Goal: Navigation & Orientation: Find specific page/section

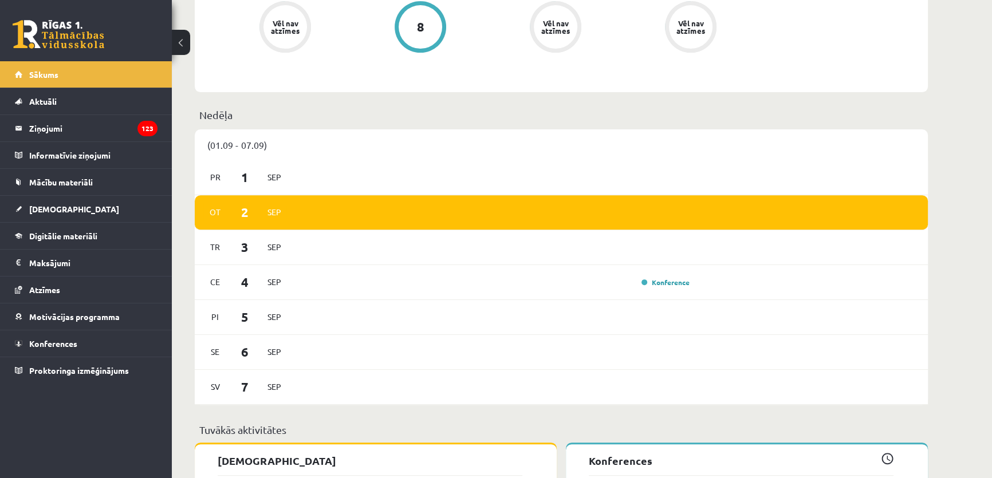
scroll to position [729, 0]
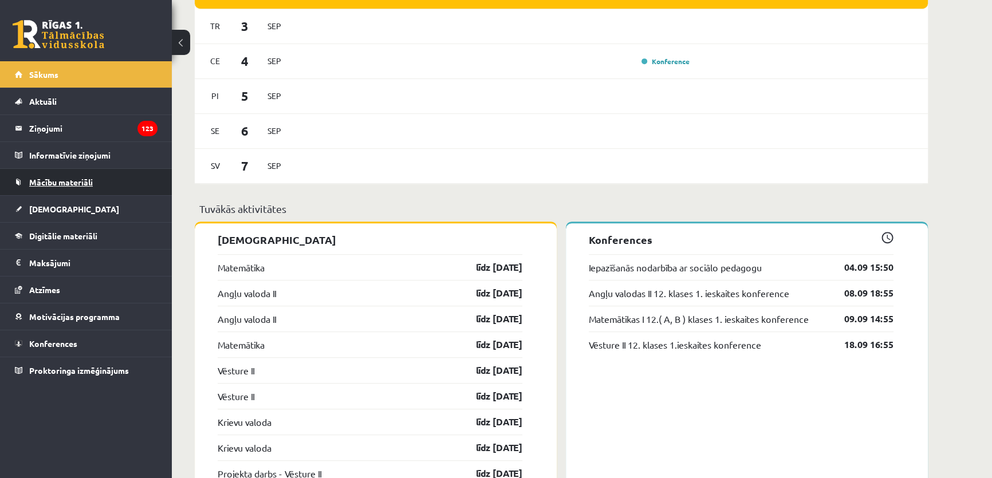
click at [83, 178] on span "Mācību materiāli" at bounding box center [61, 182] width 64 height 10
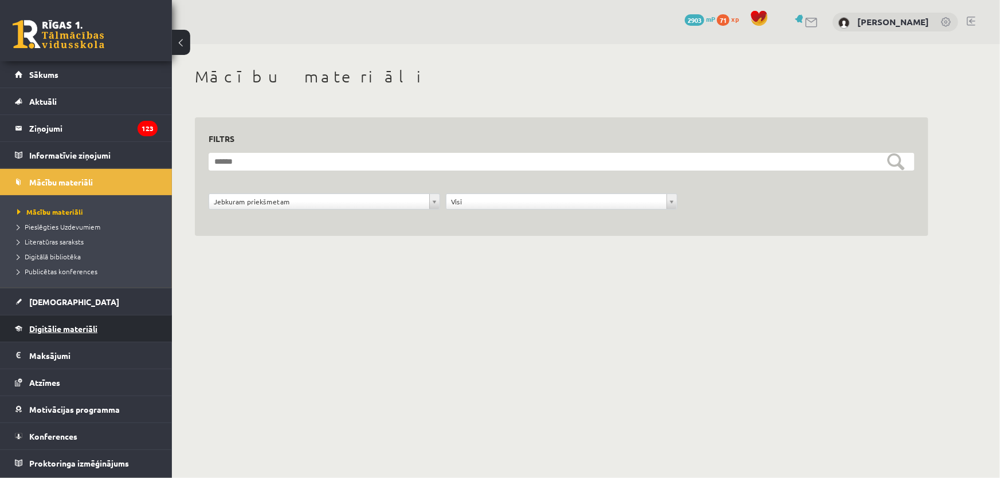
click at [87, 327] on span "Digitālie materiāli" at bounding box center [63, 329] width 68 height 10
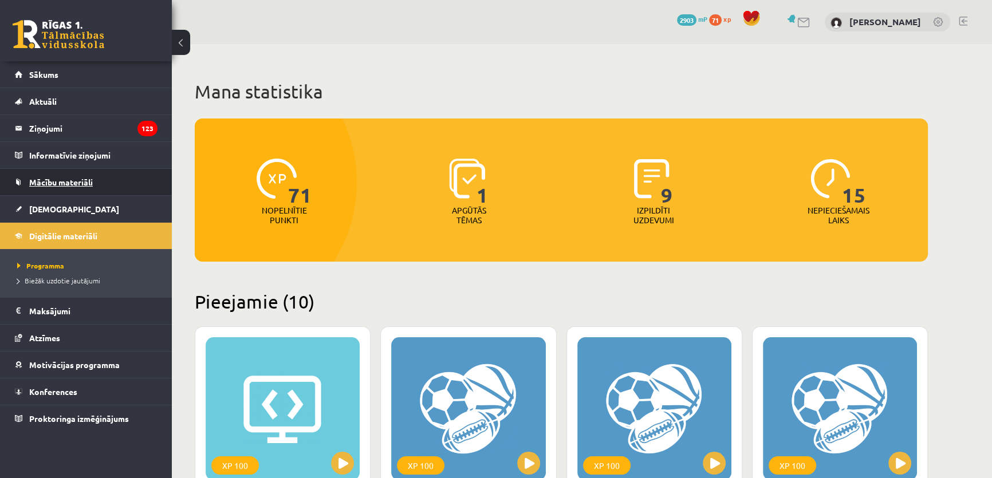
click at [101, 178] on link "Mācību materiāli" at bounding box center [86, 182] width 143 height 26
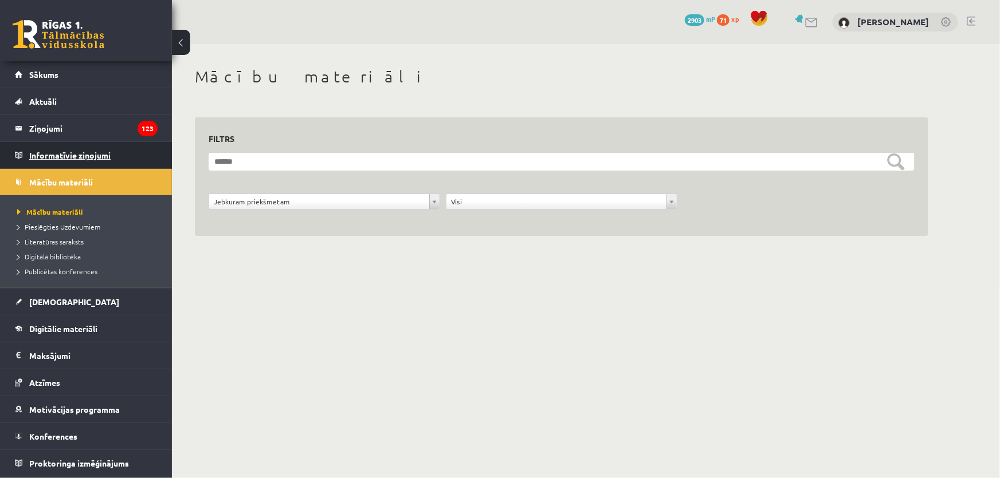
click at [151, 162] on legend "Informatīvie ziņojumi 0" at bounding box center [93, 155] width 128 height 26
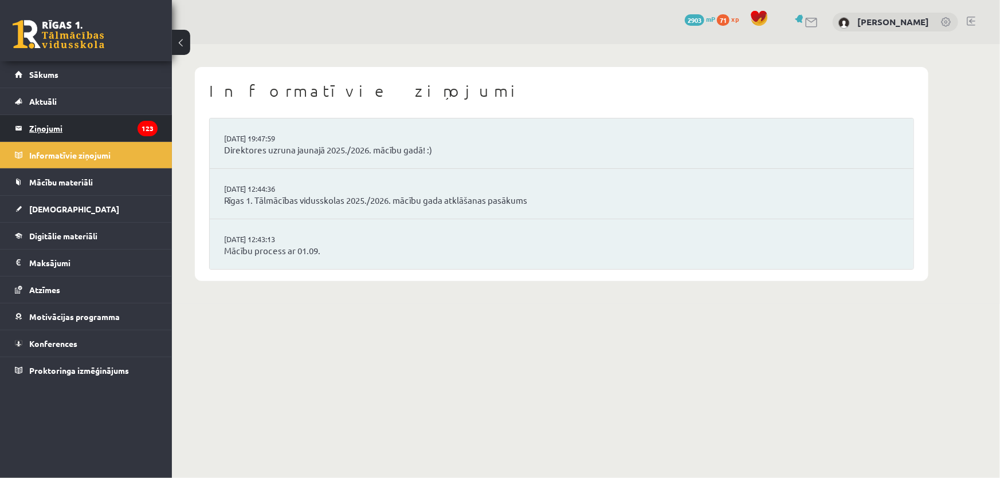
click at [108, 123] on legend "Ziņojumi 123" at bounding box center [93, 128] width 128 height 26
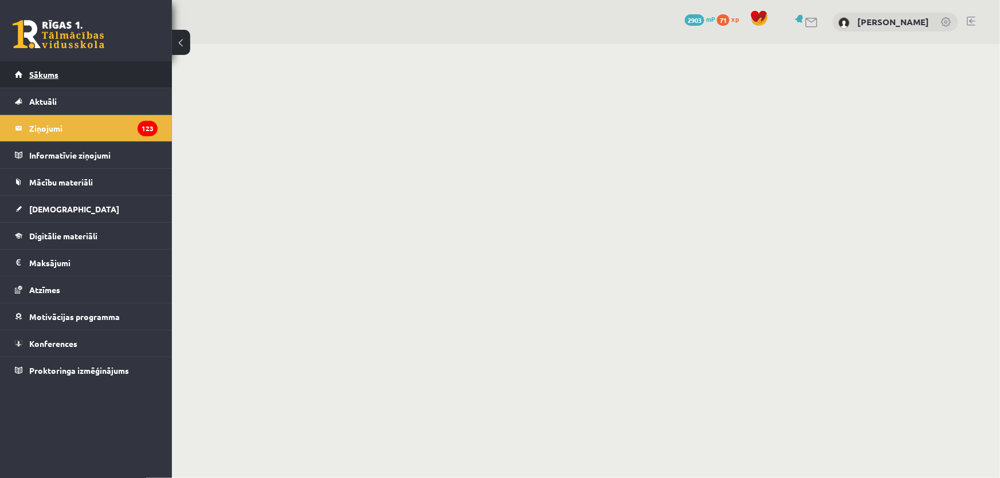
click at [97, 79] on link "Sākums" at bounding box center [86, 74] width 143 height 26
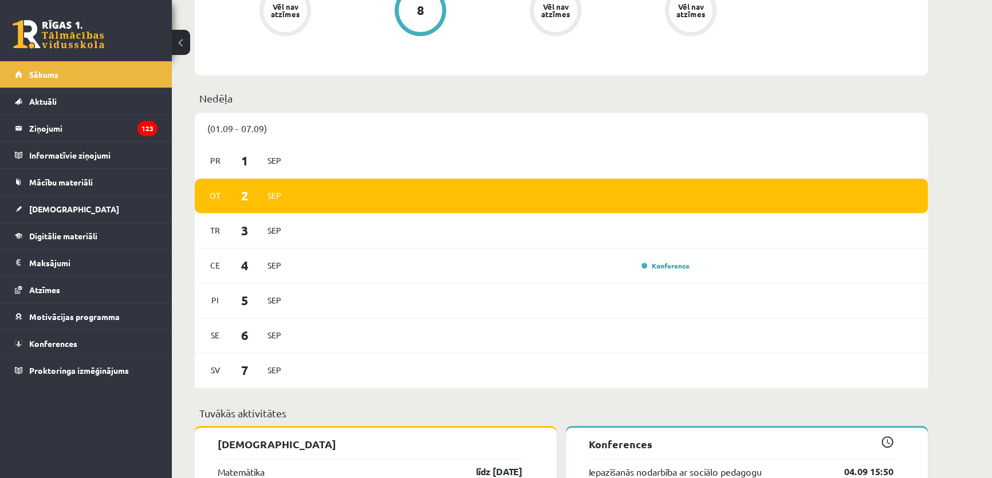
scroll to position [729, 0]
